Goal: Task Accomplishment & Management: Manage account settings

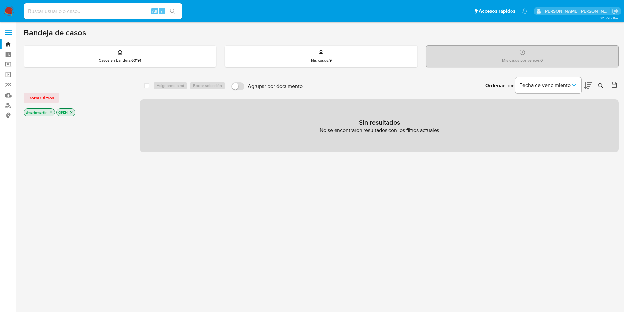
click at [70, 113] on icon "close-filter" at bounding box center [71, 112] width 4 height 4
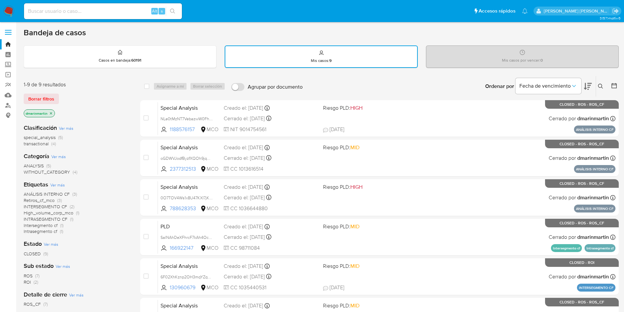
click at [52, 114] on icon "close-filter" at bounding box center [51, 113] width 4 height 4
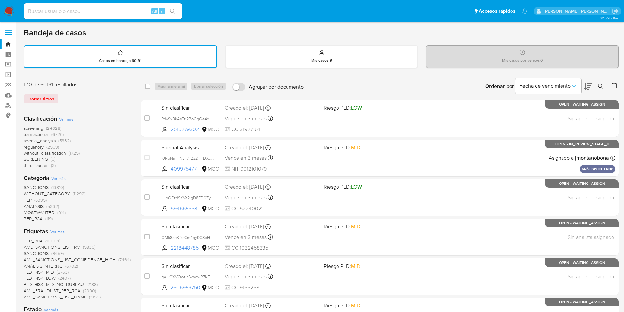
click at [597, 87] on button at bounding box center [601, 86] width 11 height 8
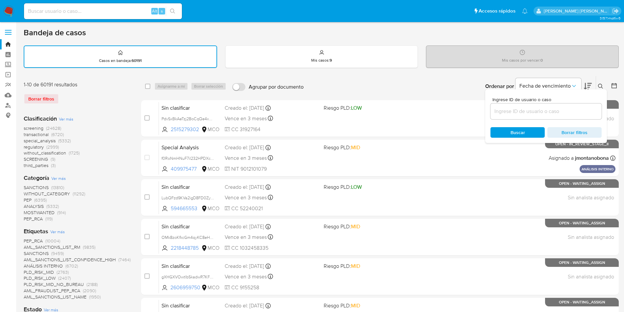
click at [542, 113] on input at bounding box center [546, 111] width 111 height 9
type input "DrYx7HtHABuF6tdnpRok4L6N"
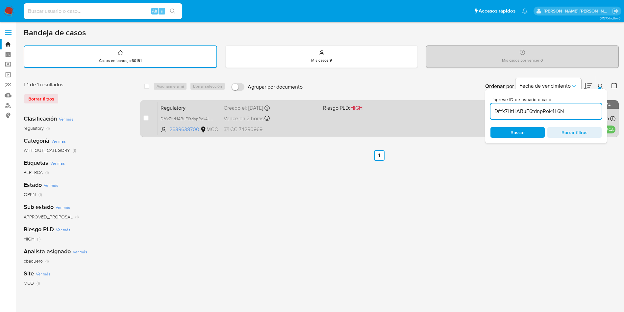
click at [317, 111] on div "Creado el: 26/08/2025 Creado el: 26/08/2025 15:29:45" at bounding box center [271, 107] width 94 height 7
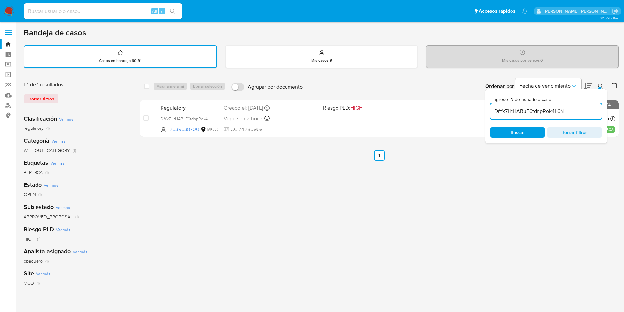
click at [573, 134] on span "Borrar filtros" at bounding box center [574, 132] width 45 height 9
click at [507, 155] on ul "Anterior 1 Siguiente" at bounding box center [379, 155] width 479 height 11
click at [598, 89] on button at bounding box center [601, 86] width 11 height 8
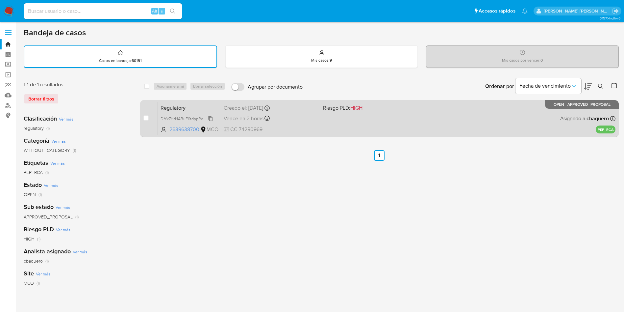
click at [210, 115] on span "DrYx7HtHABuF6tdnpRok4L6N" at bounding box center [188, 118] width 54 height 7
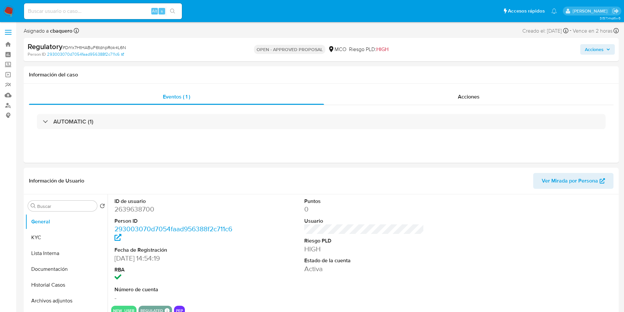
select select "10"
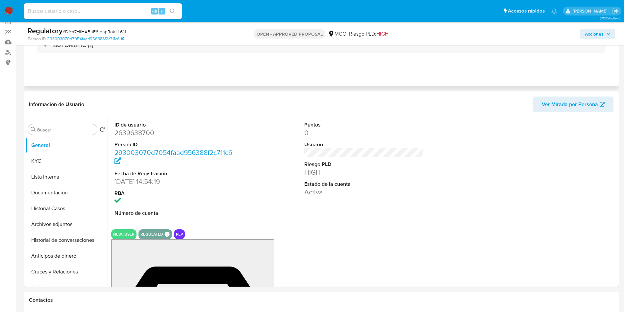
scroll to position [53, 0]
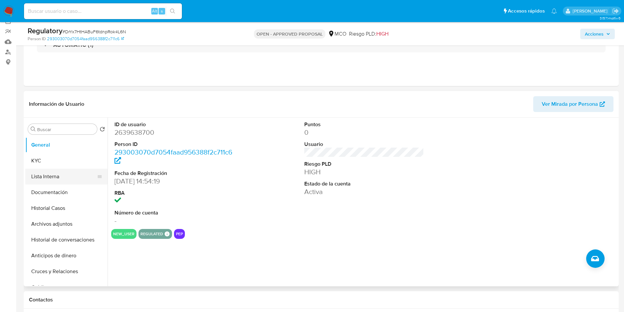
click at [55, 178] on button "Lista Interna" at bounding box center [63, 177] width 77 height 16
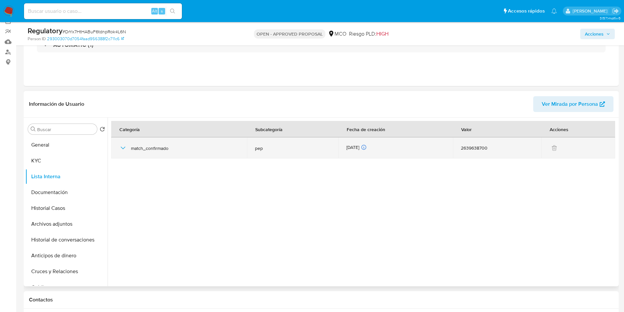
click at [120, 148] on icon "button" at bounding box center [123, 148] width 8 height 8
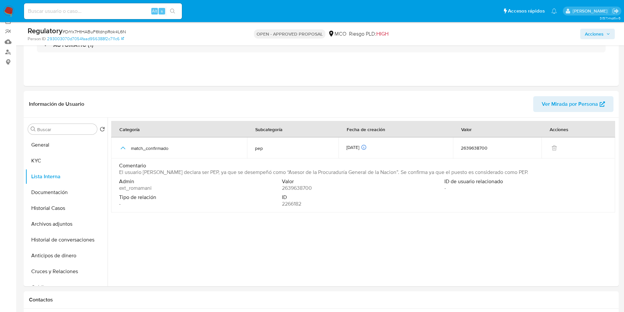
click at [600, 34] on span "Acciones" at bounding box center [594, 34] width 19 height 11
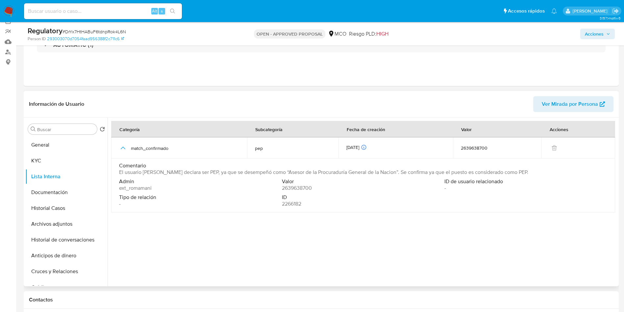
click at [302, 200] on span "ID" at bounding box center [363, 197] width 162 height 7
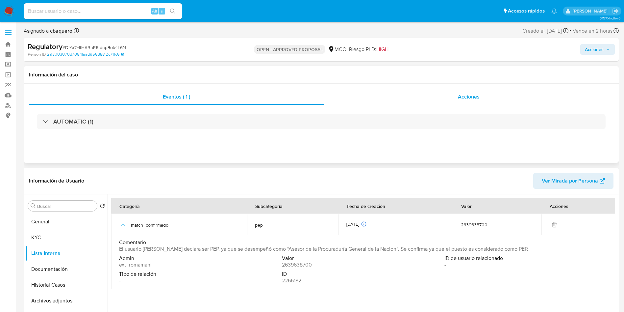
click at [471, 99] on span "Acciones" at bounding box center [469, 97] width 22 height 8
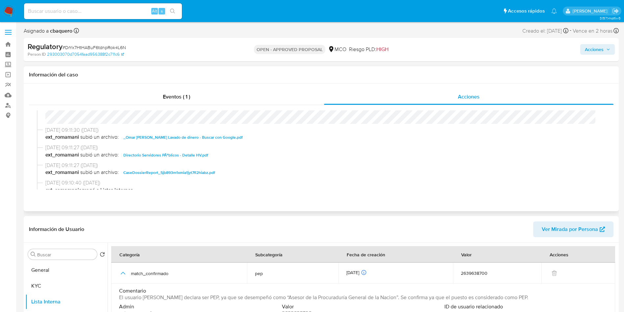
scroll to position [24, 0]
click at [602, 47] on span "Acciones" at bounding box center [594, 49] width 19 height 11
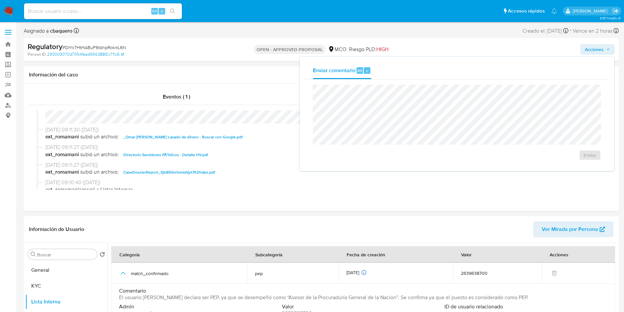
click at [602, 47] on span "Acciones" at bounding box center [594, 49] width 19 height 11
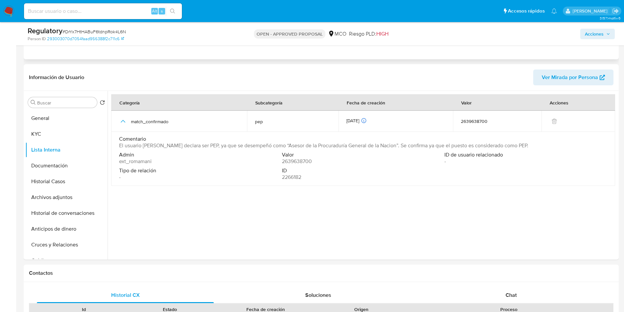
scroll to position [129, 0]
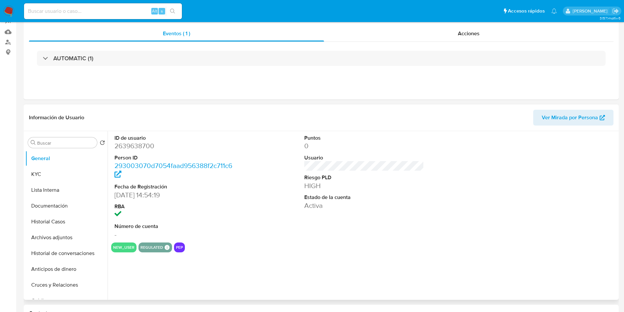
select select "10"
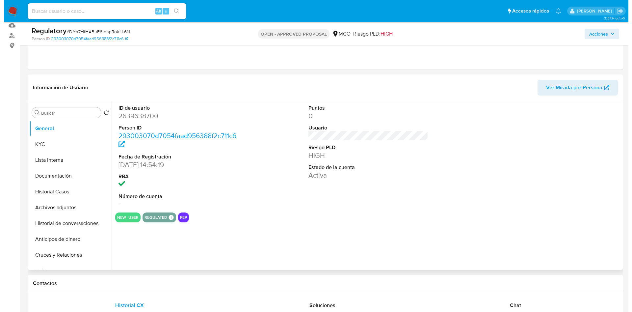
scroll to position [70, 0]
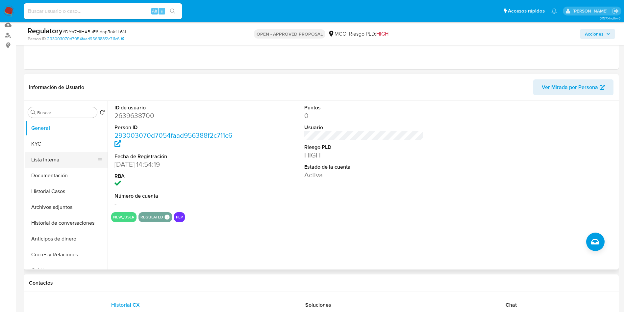
click at [58, 157] on button "Lista Interna" at bounding box center [63, 160] width 77 height 16
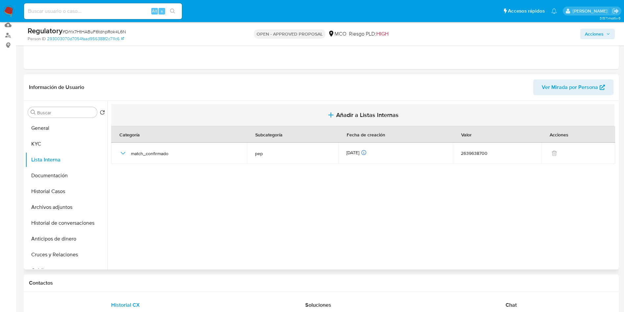
click at [366, 115] on span "Añadir a Listas Internas" at bounding box center [367, 114] width 63 height 7
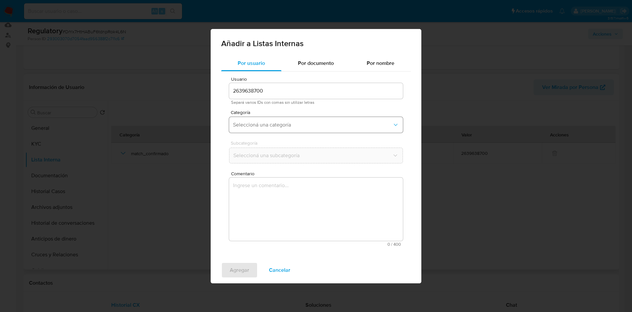
click at [300, 124] on span "Seleccioná una categoría" at bounding box center [312, 124] width 159 height 7
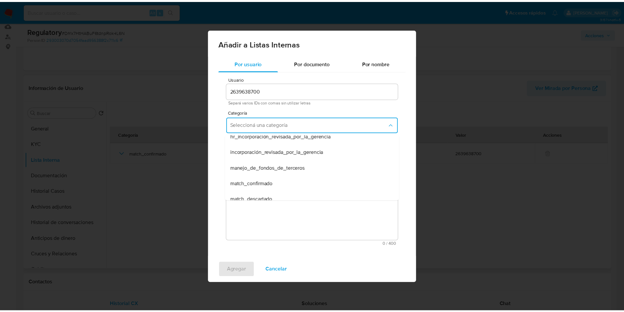
scroll to position [0, 0]
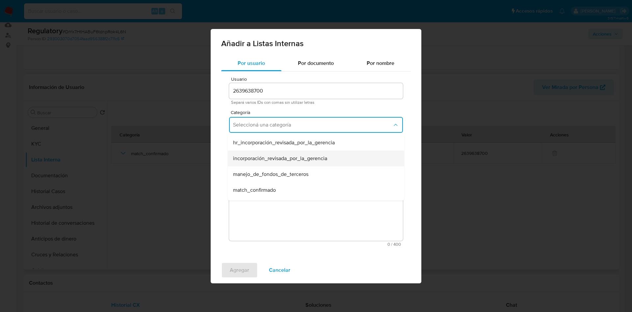
click at [316, 156] on span "incorporación_revisada_por_la_gerencia" at bounding box center [280, 158] width 94 height 7
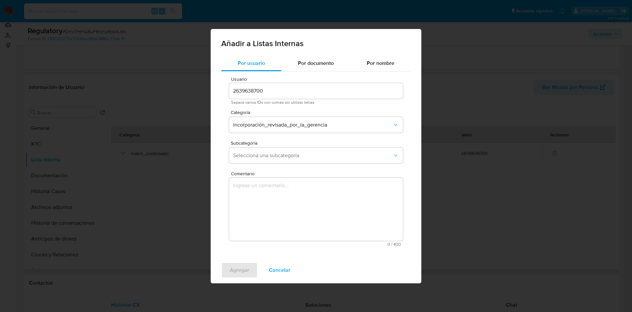
click at [461, 117] on div "Añadir a Listas Internas Por usuario Por documento Por nombre Usuario 263963870…" at bounding box center [316, 156] width 632 height 312
click at [272, 270] on span "Cancelar" at bounding box center [279, 270] width 21 height 14
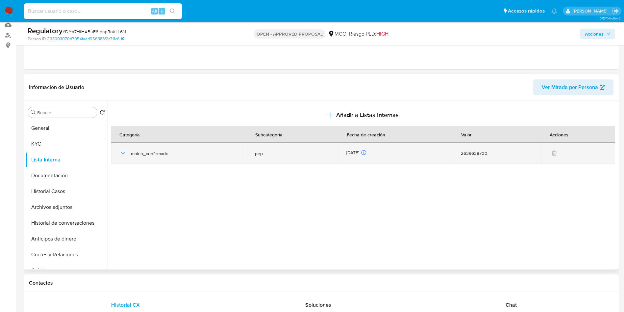
click at [121, 150] on icon "button" at bounding box center [123, 153] width 8 height 8
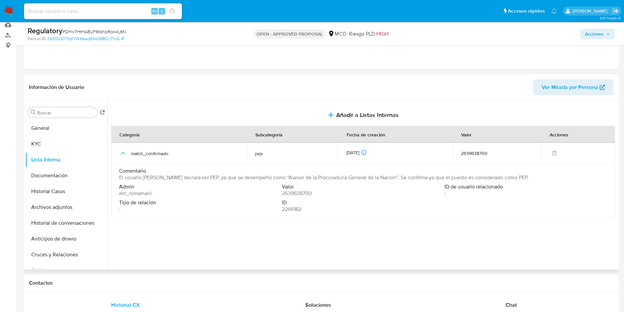
click at [313, 177] on span "El usuario Omar Orlando Lancheros declara ser PEP, ya que se desempeñó como “As…" at bounding box center [323, 177] width 409 height 7
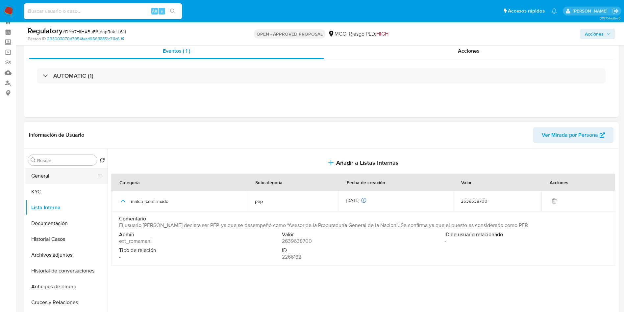
scroll to position [21, 0]
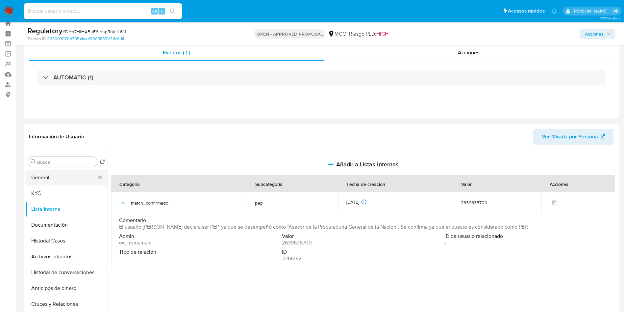
click at [50, 180] on button "General" at bounding box center [63, 177] width 77 height 16
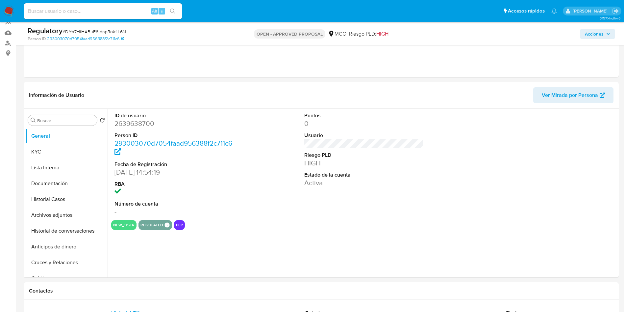
scroll to position [63, 0]
click at [68, 152] on button "KYC" at bounding box center [63, 151] width 77 height 16
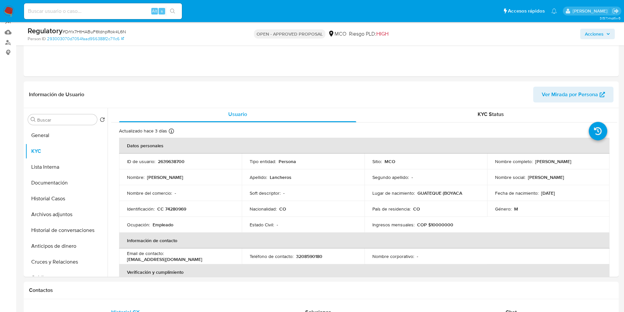
scroll to position [2, 0]
drag, startPoint x: 594, startPoint y: 164, endPoint x: 534, endPoint y: 160, distance: 60.7
click at [534, 160] on td "Nombre completo : Omar Orlando Lancheros" at bounding box center [548, 161] width 123 height 16
copy p "Omar Orlando Lancheros"
click at [59, 166] on button "Lista Interna" at bounding box center [63, 167] width 77 height 16
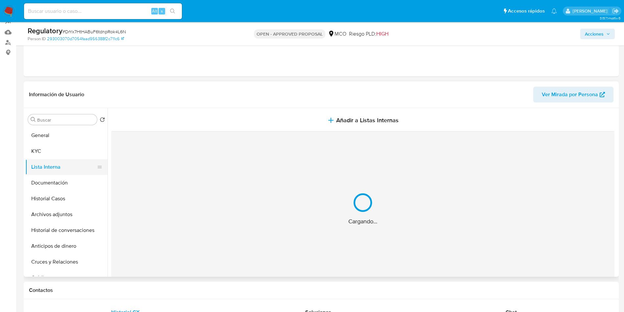
scroll to position [0, 0]
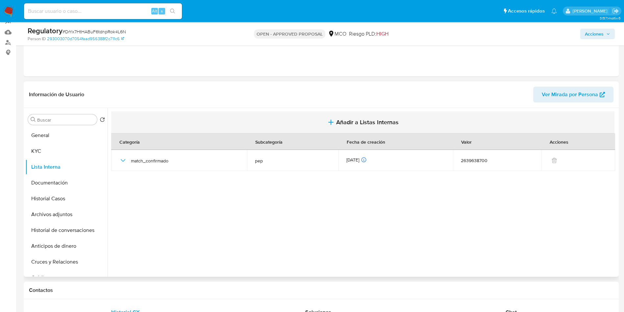
click at [365, 125] on span "Añadir a Listas Internas" at bounding box center [367, 121] width 63 height 7
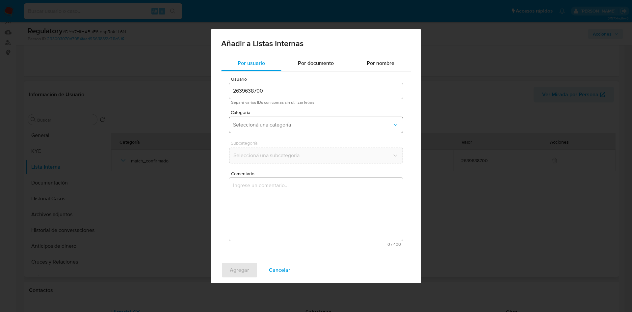
click at [288, 128] on button "Seleccioná una categoría" at bounding box center [316, 125] width 174 height 16
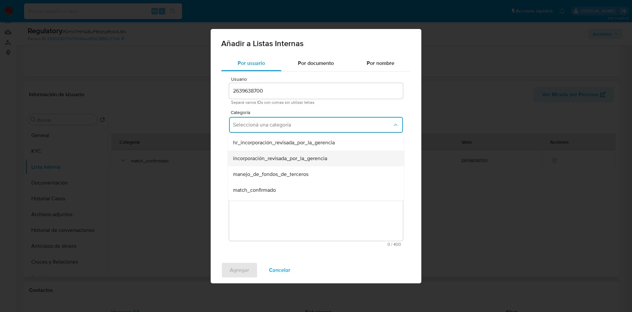
click at [285, 159] on span "incorporación_revisada_por_la_gerencia" at bounding box center [280, 158] width 94 height 7
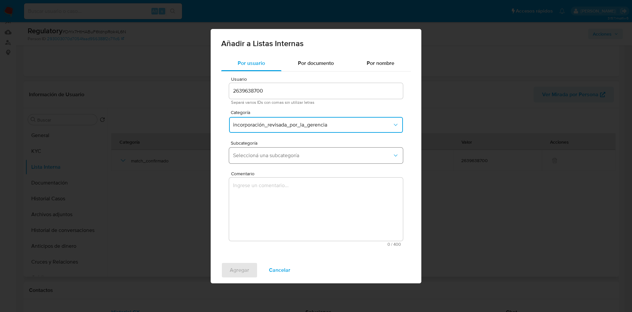
click at [269, 154] on span "Seleccioná una subcategoría" at bounding box center [312, 155] width 159 height 7
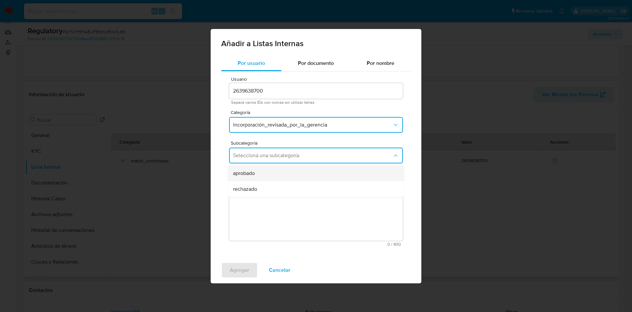
click at [269, 170] on div "aprobado" at bounding box center [314, 173] width 162 height 16
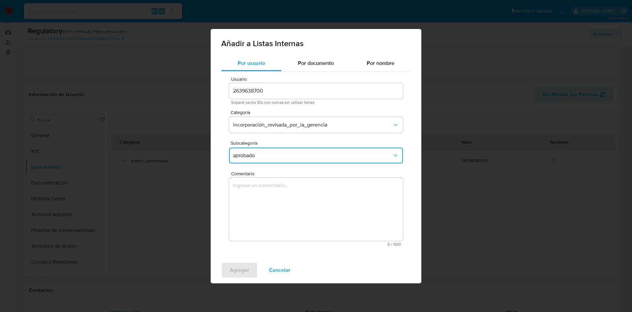
click at [317, 208] on textarea "Comentario" at bounding box center [316, 208] width 174 height 63
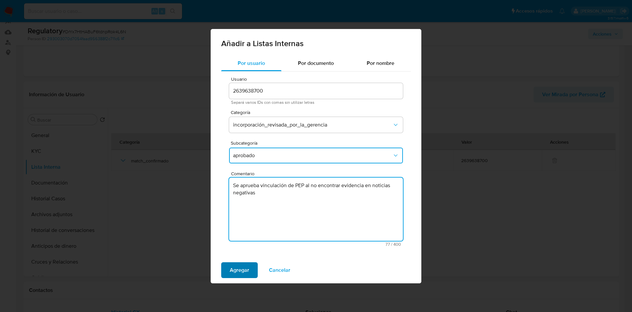
type textarea "Se aprueba vinculación de PEP al no encontrar evidencia en noticias negativas"
click at [239, 271] on span "Agregar" at bounding box center [239, 270] width 19 height 14
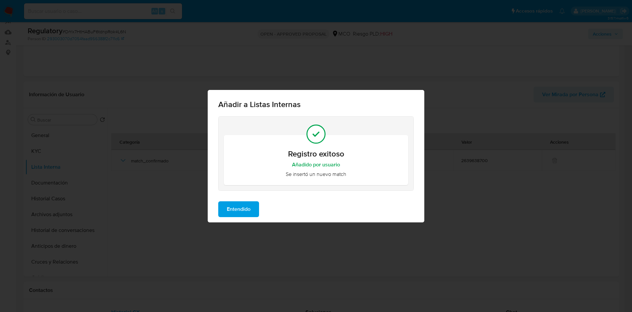
click at [227, 209] on span "Entendido" at bounding box center [239, 209] width 24 height 14
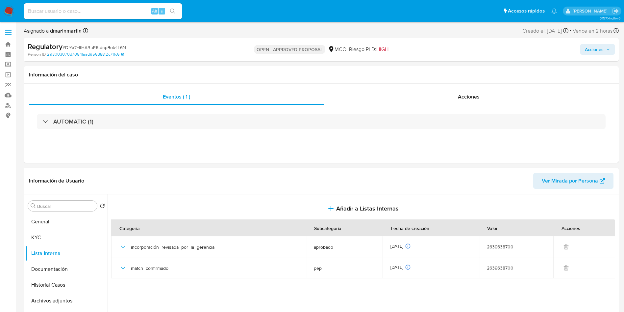
click at [604, 53] on span "Acciones" at bounding box center [597, 49] width 25 height 9
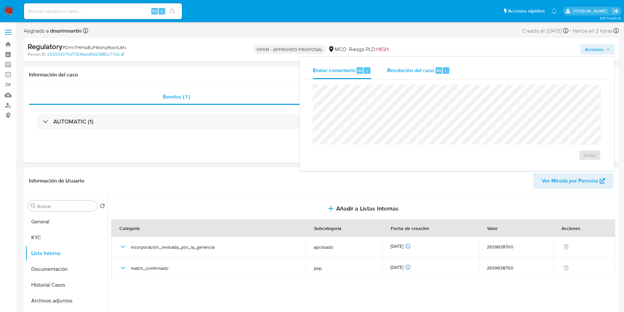
click at [421, 70] on span "Resolución del caso" at bounding box center [410, 70] width 47 height 8
click at [235, 70] on div "Información del caso" at bounding box center [321, 74] width 595 height 17
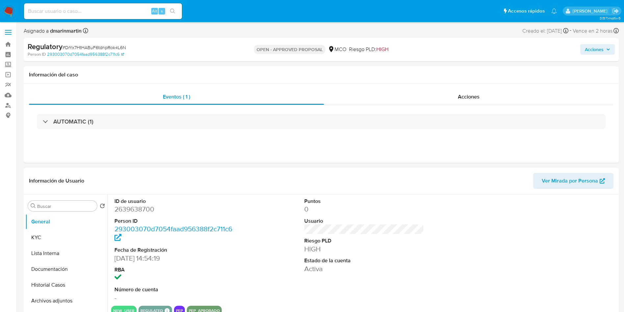
select select "10"
click at [596, 54] on span "Acciones" at bounding box center [594, 49] width 19 height 11
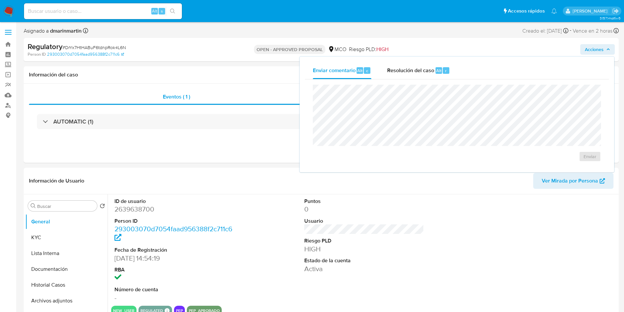
click at [437, 60] on div "Enviar comentario Alt c Resolución del caso Alt r Enviar" at bounding box center [457, 115] width 315 height 116
click at [433, 62] on div "Resolución del caso Alt r" at bounding box center [418, 70] width 63 height 17
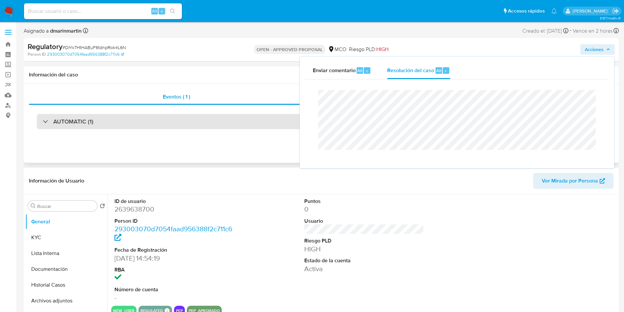
click at [204, 129] on div "AUTOMATIC (1)" at bounding box center [321, 121] width 569 height 15
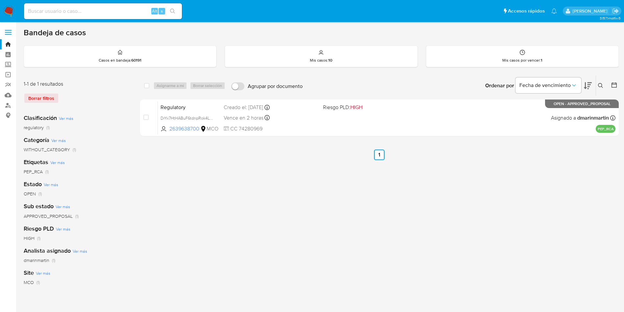
click at [489, 241] on div "select-all-cases-checkbox Asignarme a mí Borrar selección Agrupar por documento…" at bounding box center [379, 219] width 479 height 289
